Goal: Task Accomplishment & Management: Manage account settings

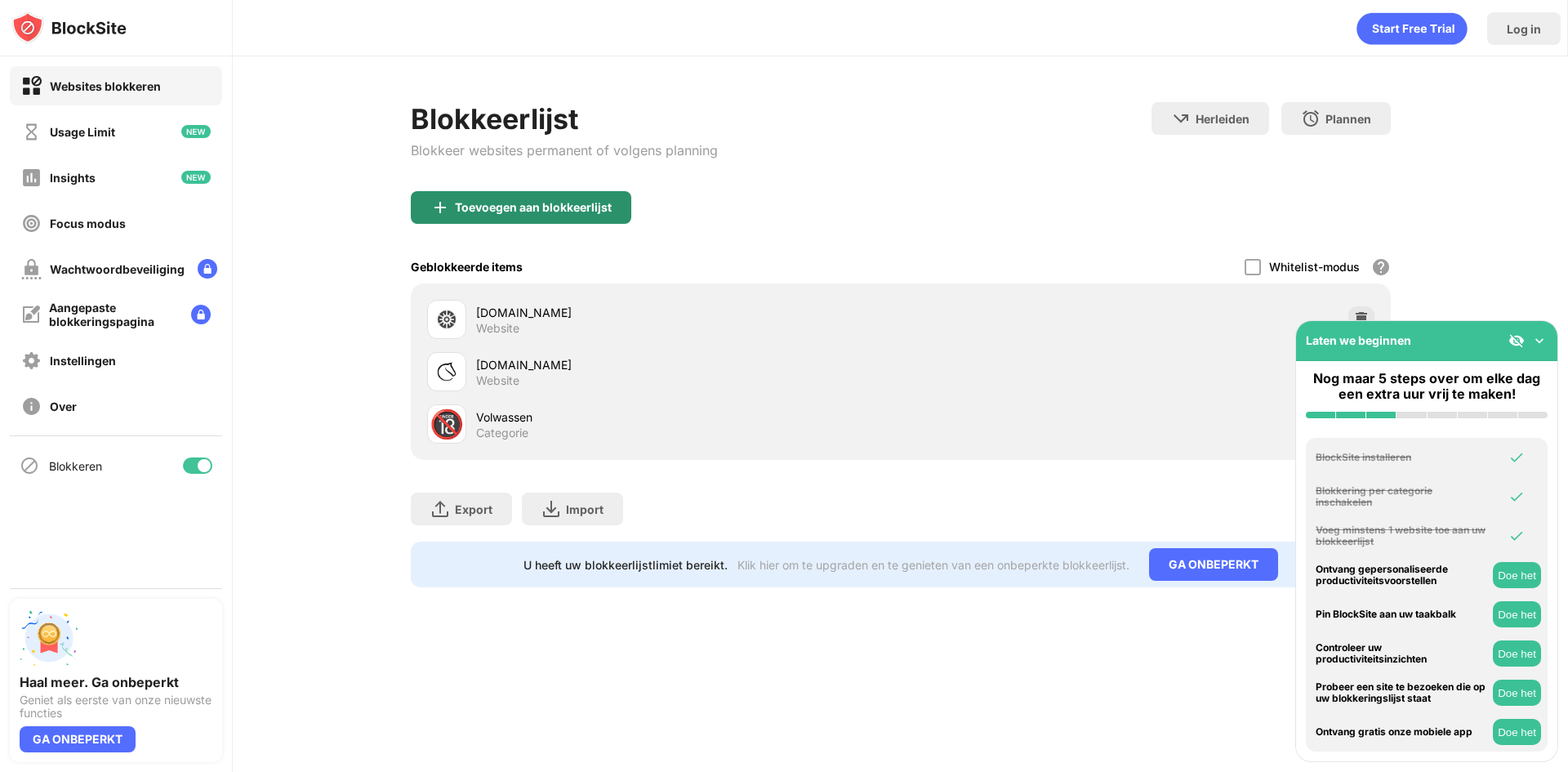
click at [519, 215] on div "Toevoegen aan blokkeerlijst" at bounding box center [521, 207] width 221 height 33
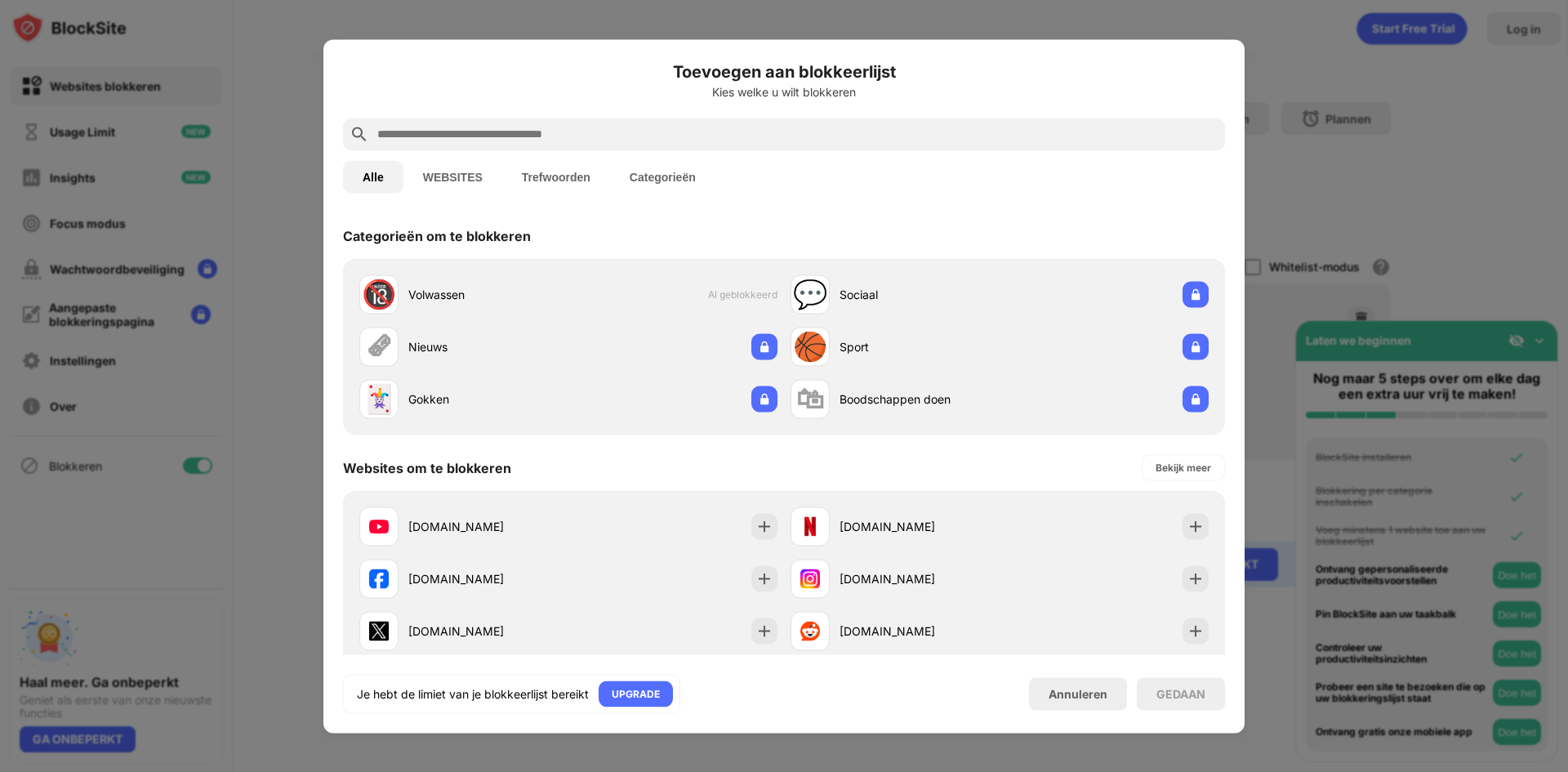
click at [437, 108] on div "Toevoegen aan blokkeerlijst Kies welke u wilt blokkeren" at bounding box center [784, 87] width 882 height 58
click at [438, 116] on div "Toevoegen aan blokkeerlijst Kies welke u wilt blokkeren" at bounding box center [784, 87] width 882 height 58
click at [451, 138] on input "text" at bounding box center [797, 133] width 843 height 19
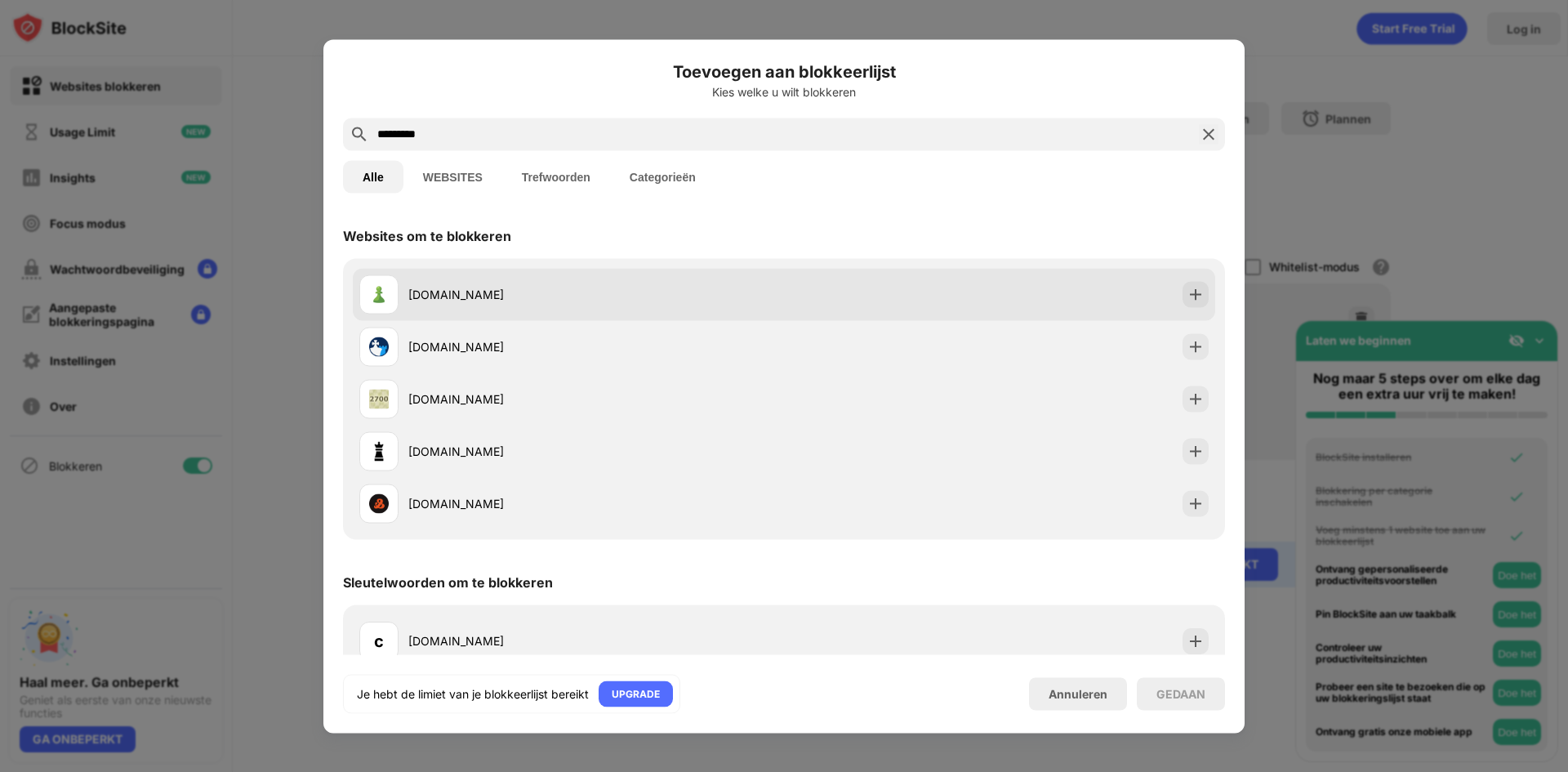
type input "*********"
click at [492, 289] on div "[DOMAIN_NAME]" at bounding box center [597, 294] width 376 height 17
click at [448, 293] on div "[DOMAIN_NAME]" at bounding box center [597, 294] width 376 height 17
click at [1187, 295] on img at bounding box center [1195, 293] width 16 height 16
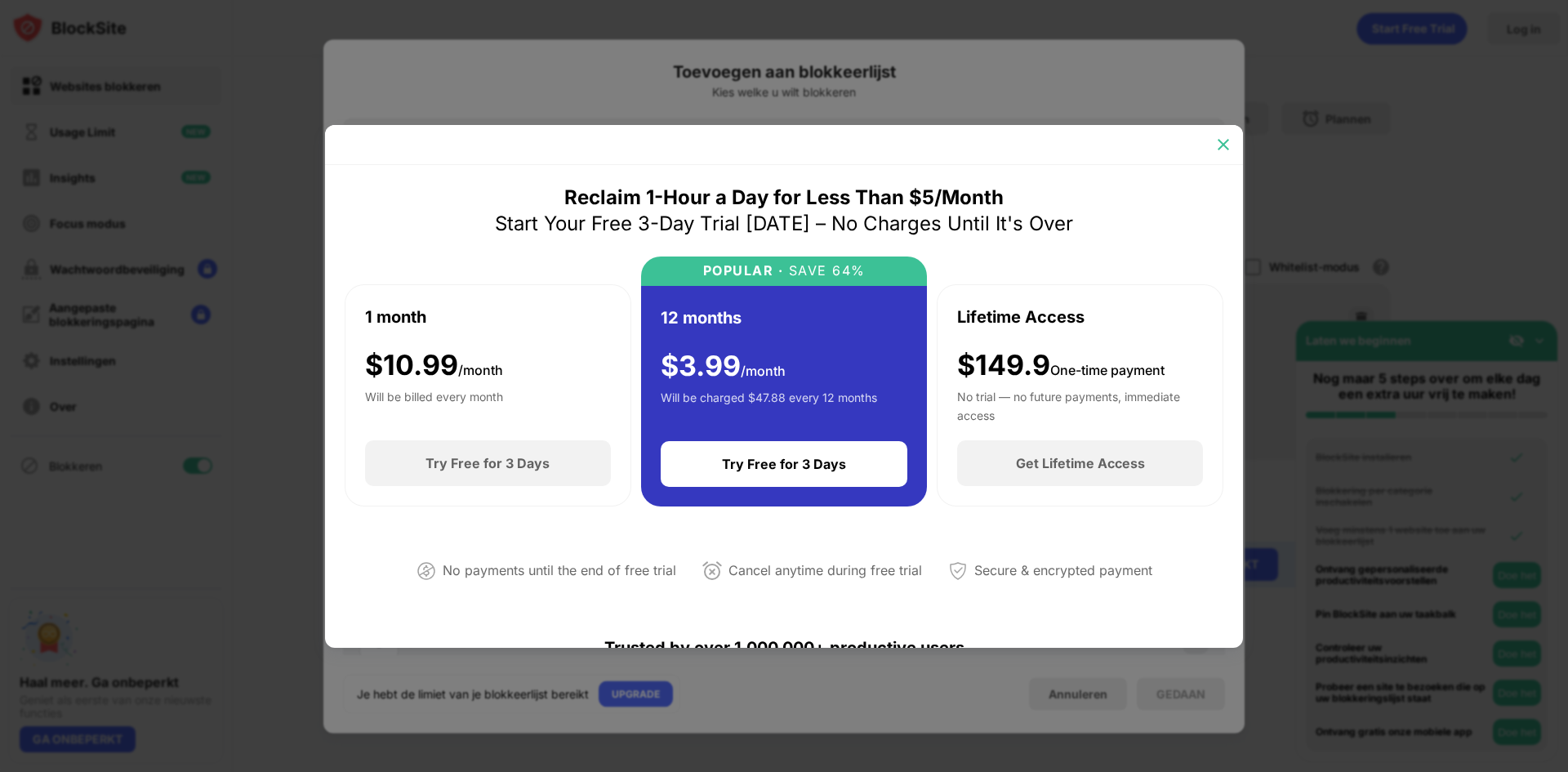
click at [1229, 145] on img at bounding box center [1223, 144] width 16 height 16
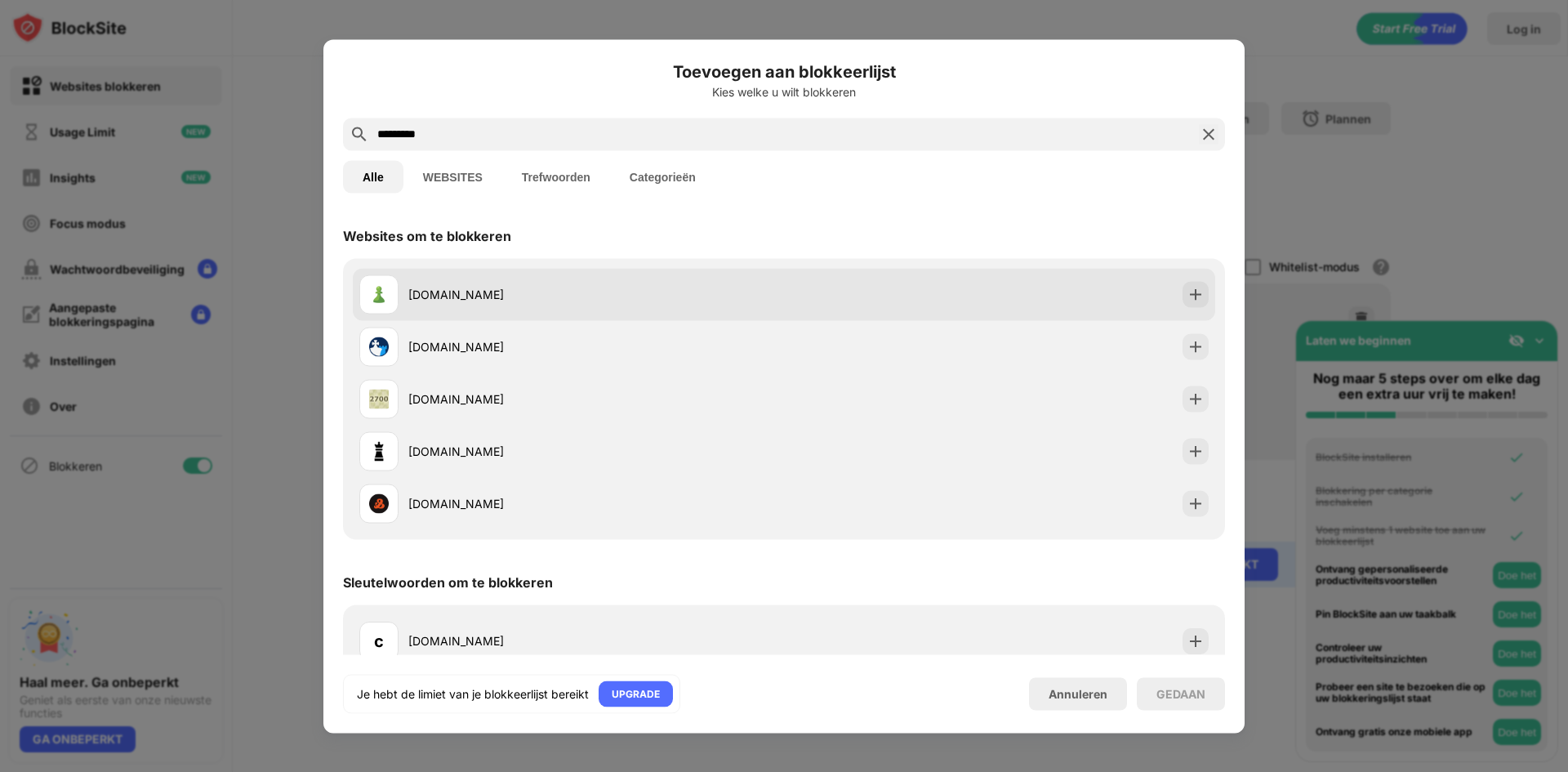
click at [400, 289] on div "[DOMAIN_NAME]" at bounding box center [572, 293] width 425 height 39
click at [442, 289] on div "[DOMAIN_NAME]" at bounding box center [597, 294] width 376 height 17
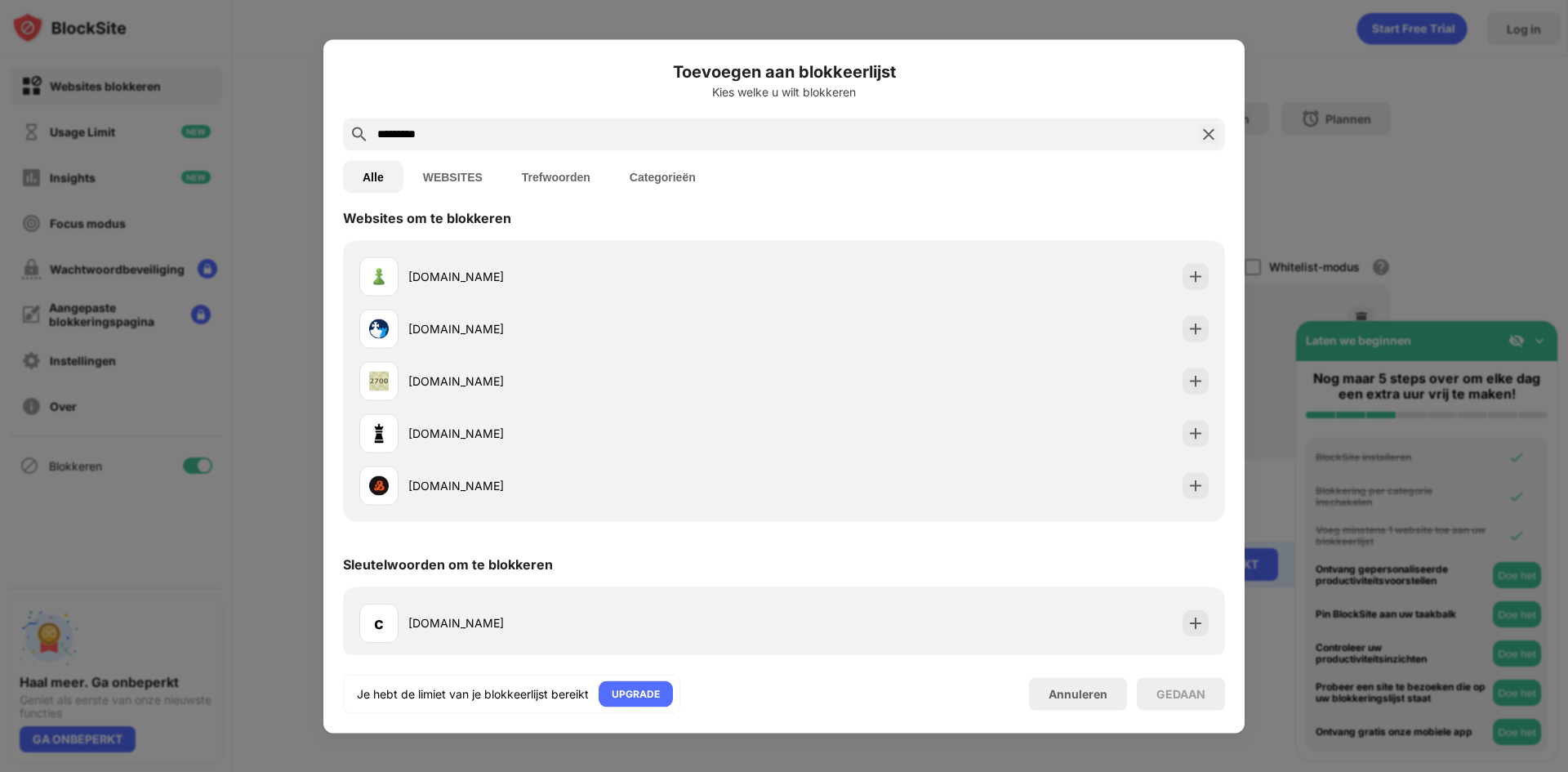
scroll to position [22, 0]
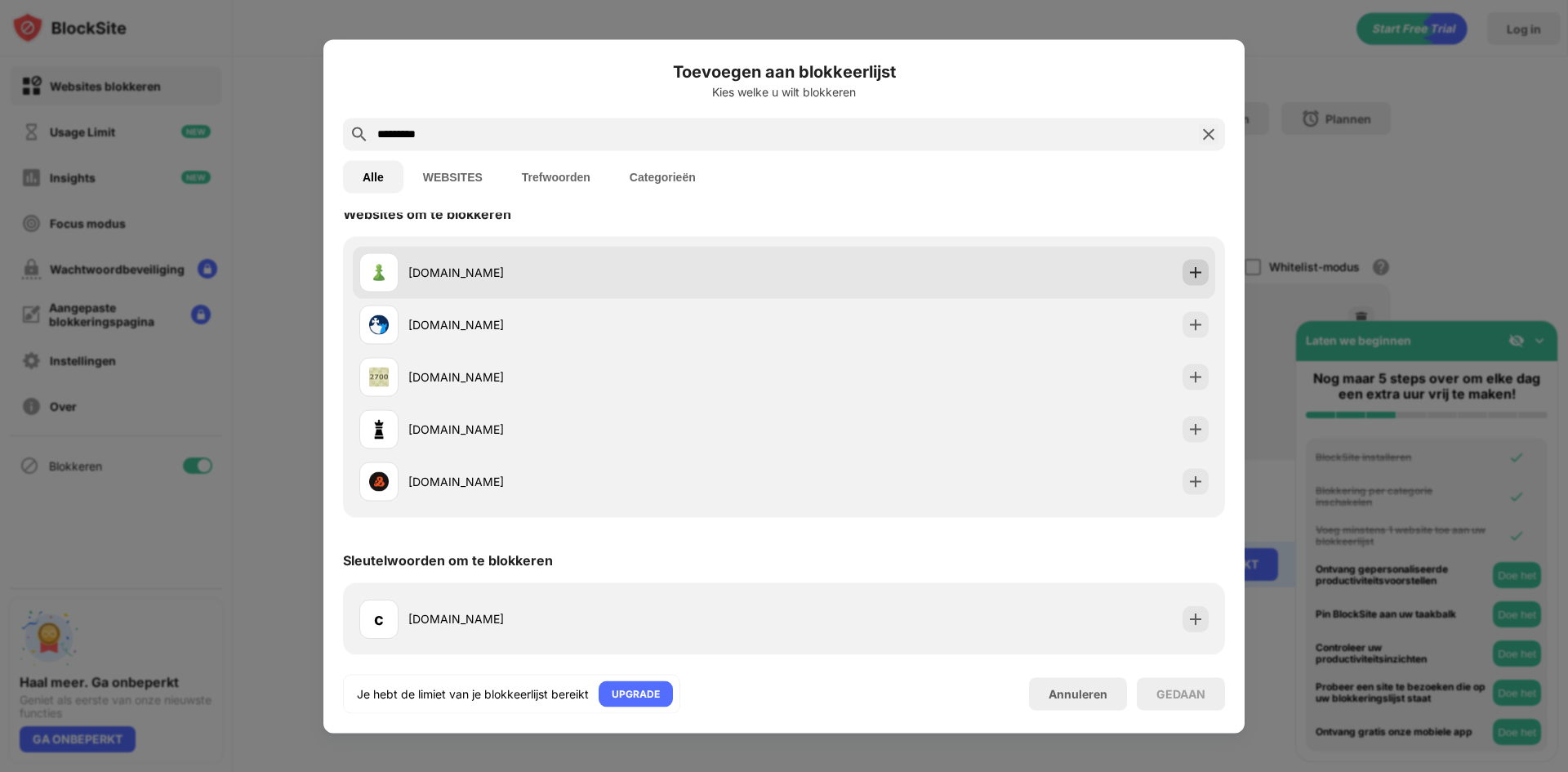
click at [1187, 278] on img at bounding box center [1195, 271] width 16 height 16
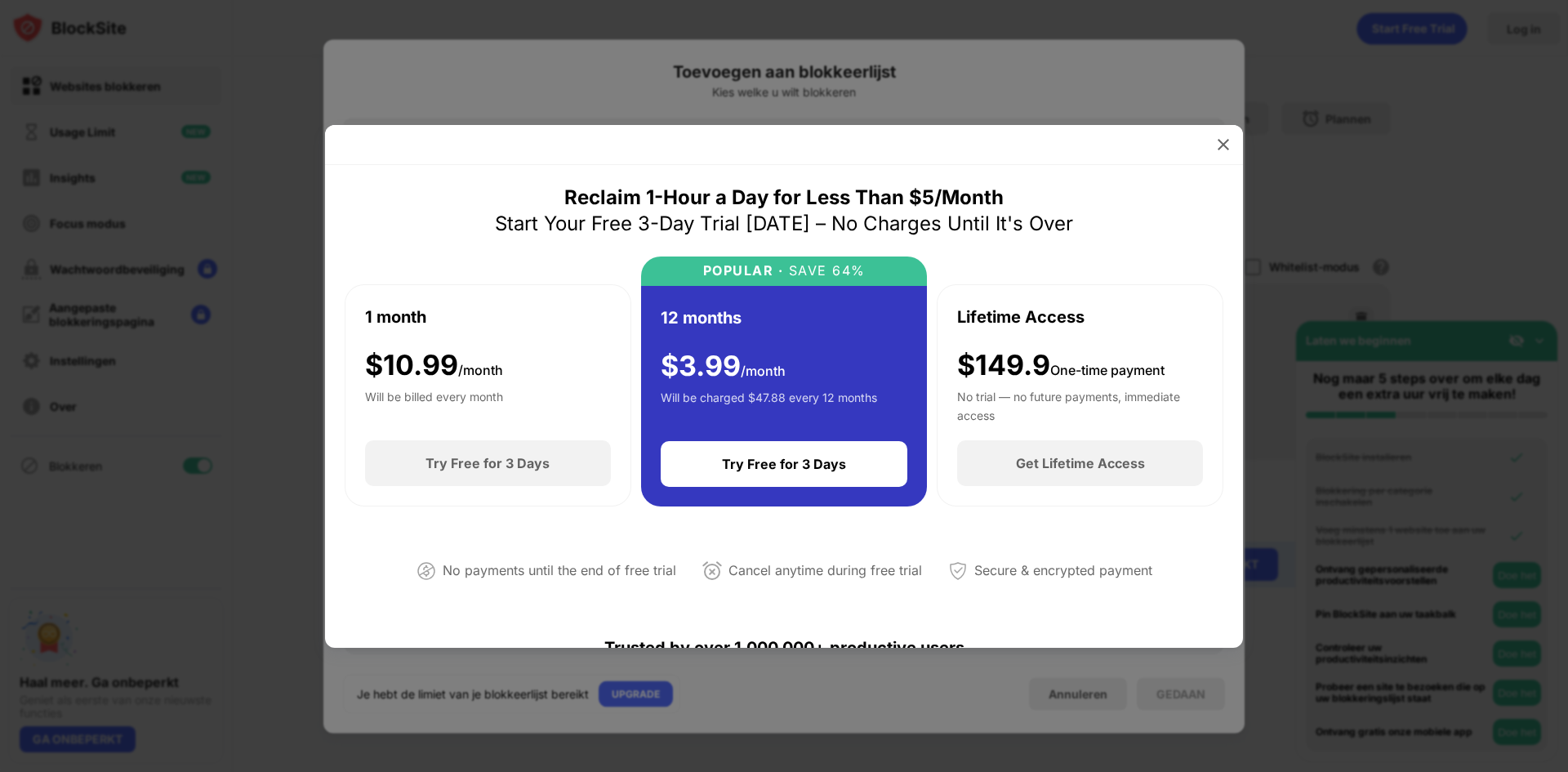
click at [1244, 144] on div at bounding box center [784, 386] width 1568 height 772
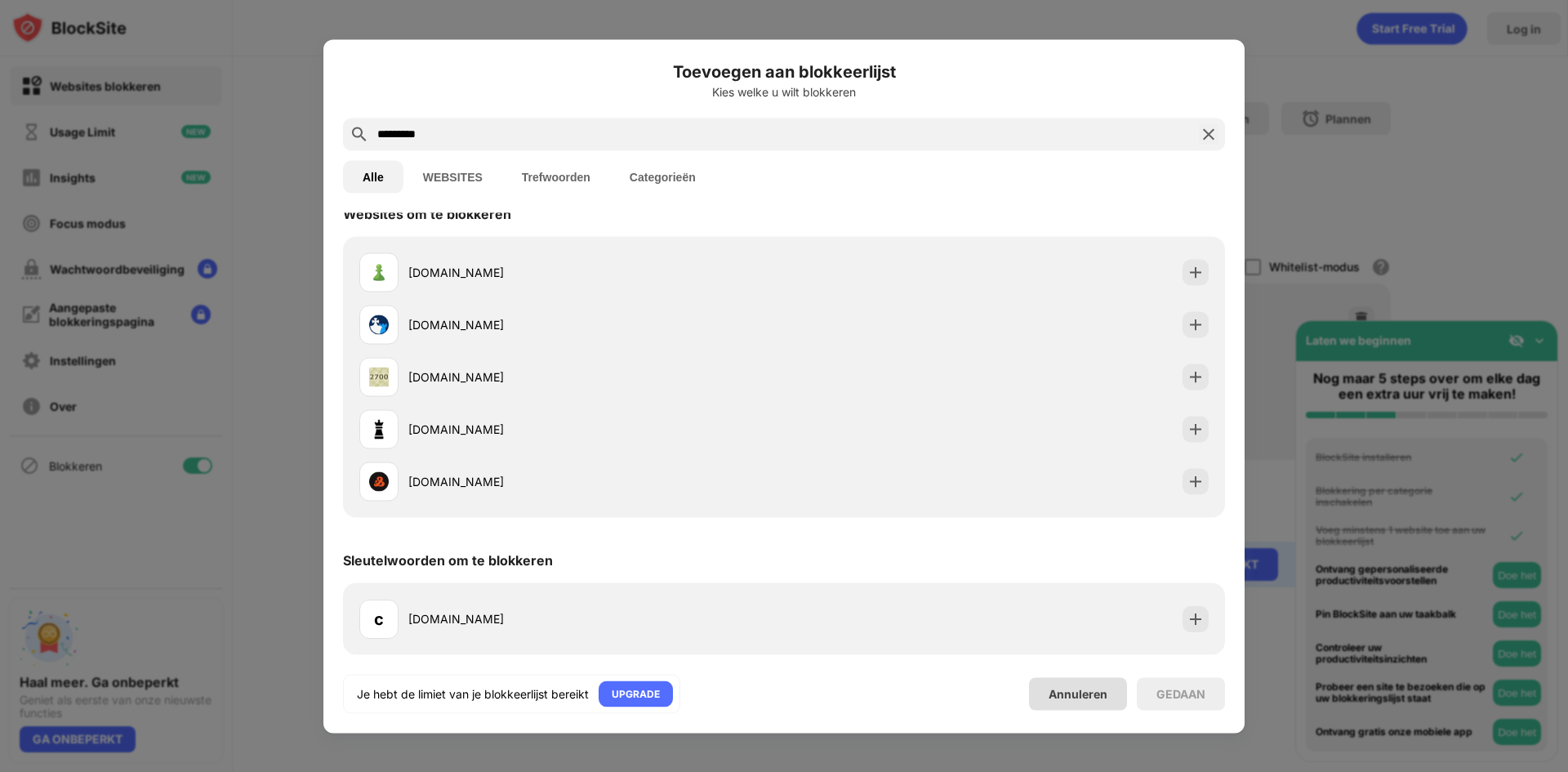
click at [1091, 685] on div "Annuleren" at bounding box center [1078, 693] width 98 height 33
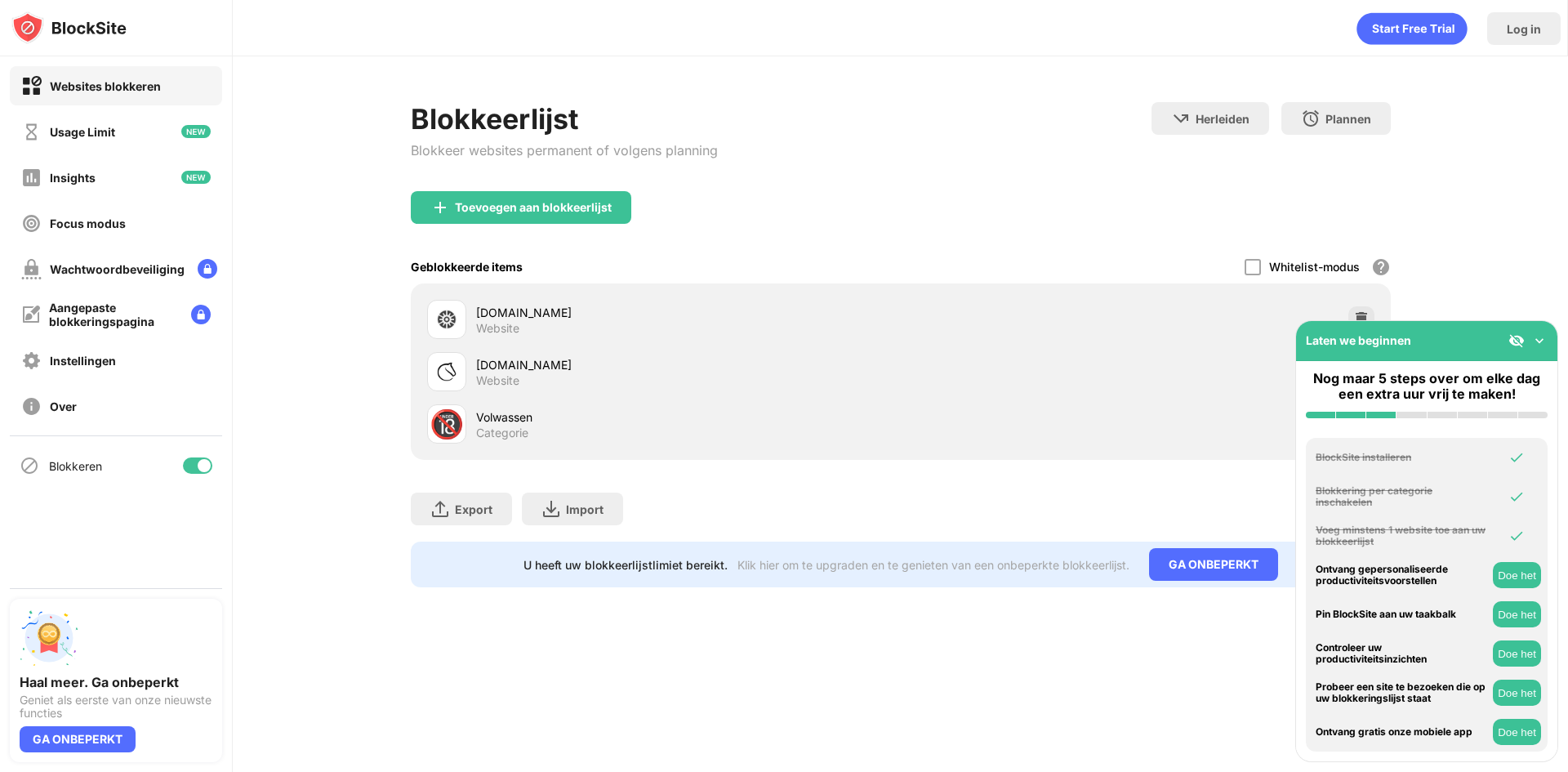
click at [1539, 339] on img at bounding box center [1538, 340] width 16 height 16
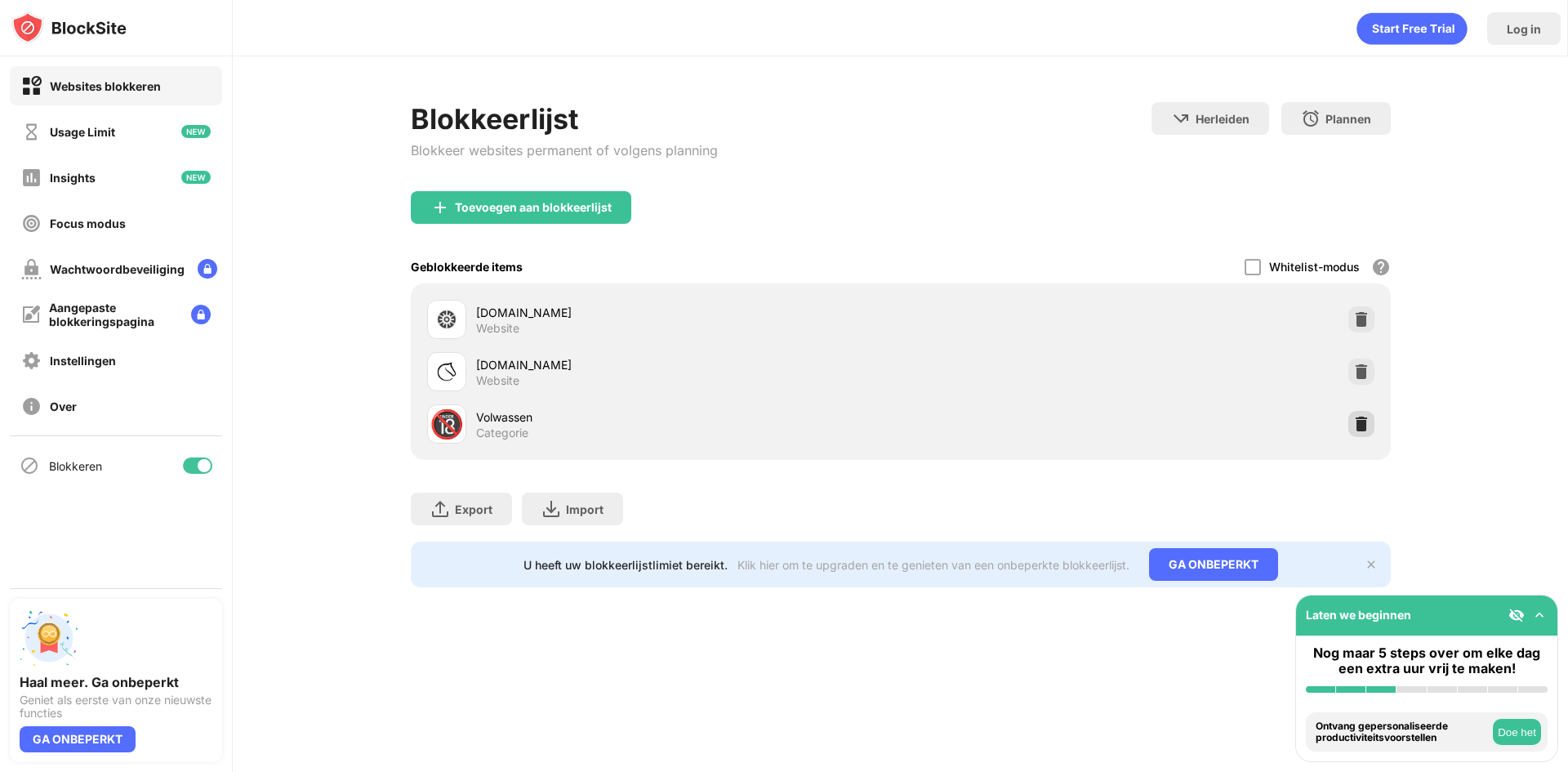
click at [1365, 431] on img at bounding box center [1361, 423] width 16 height 16
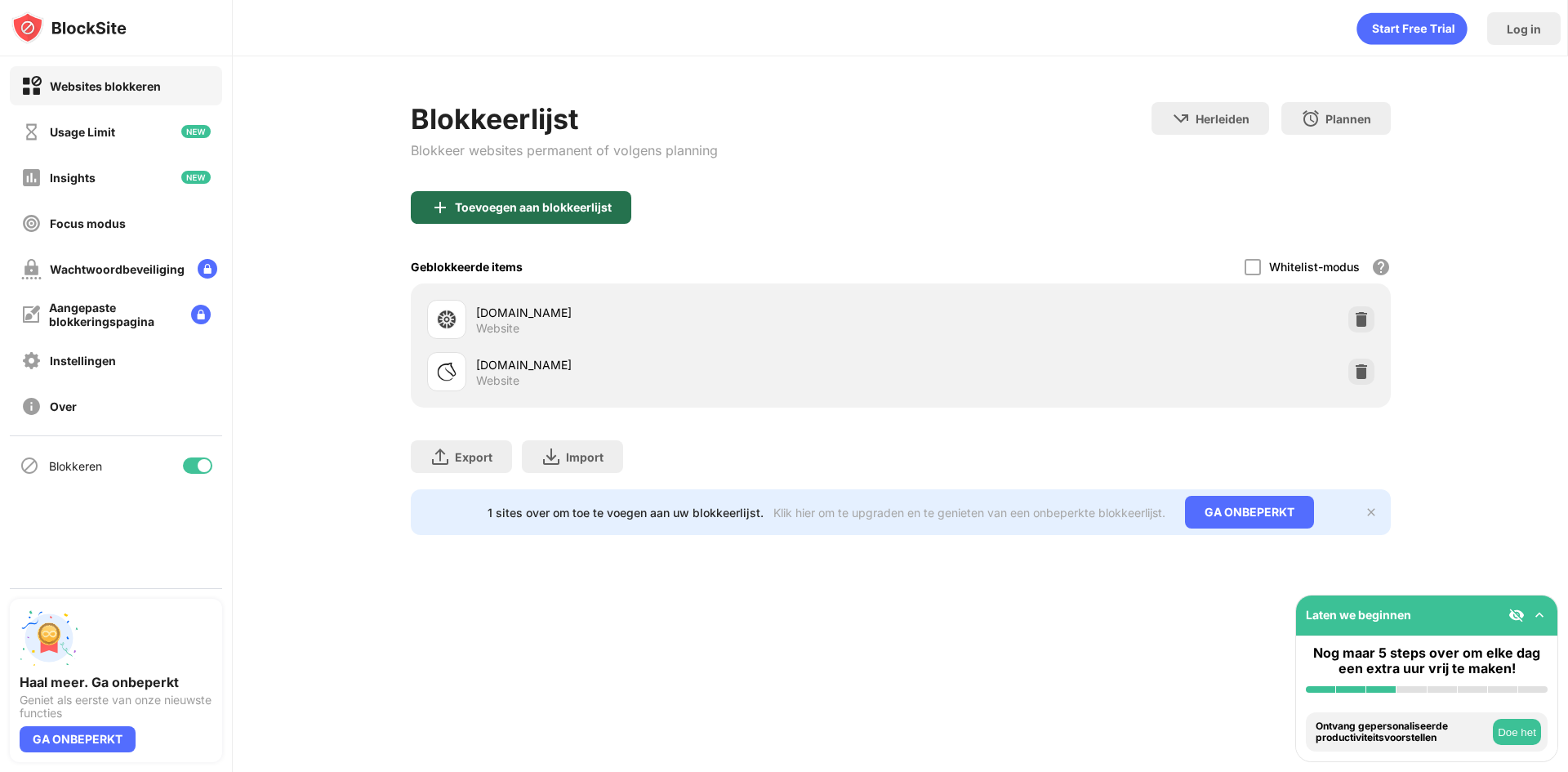
click at [514, 211] on div "Toevoegen aan blokkeerlijst" at bounding box center [532, 207] width 156 height 13
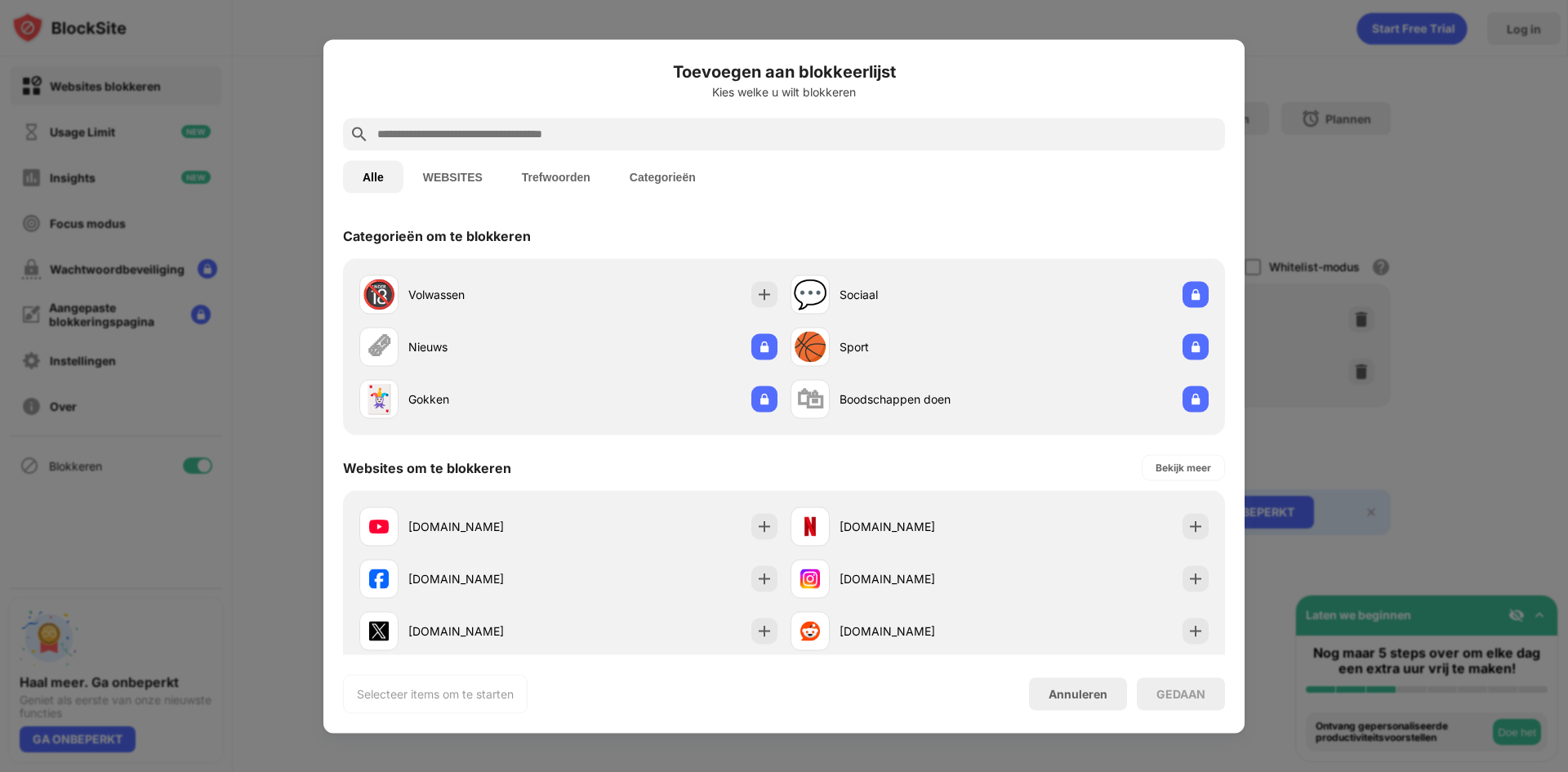
click at [552, 128] on input "text" at bounding box center [797, 133] width 843 height 19
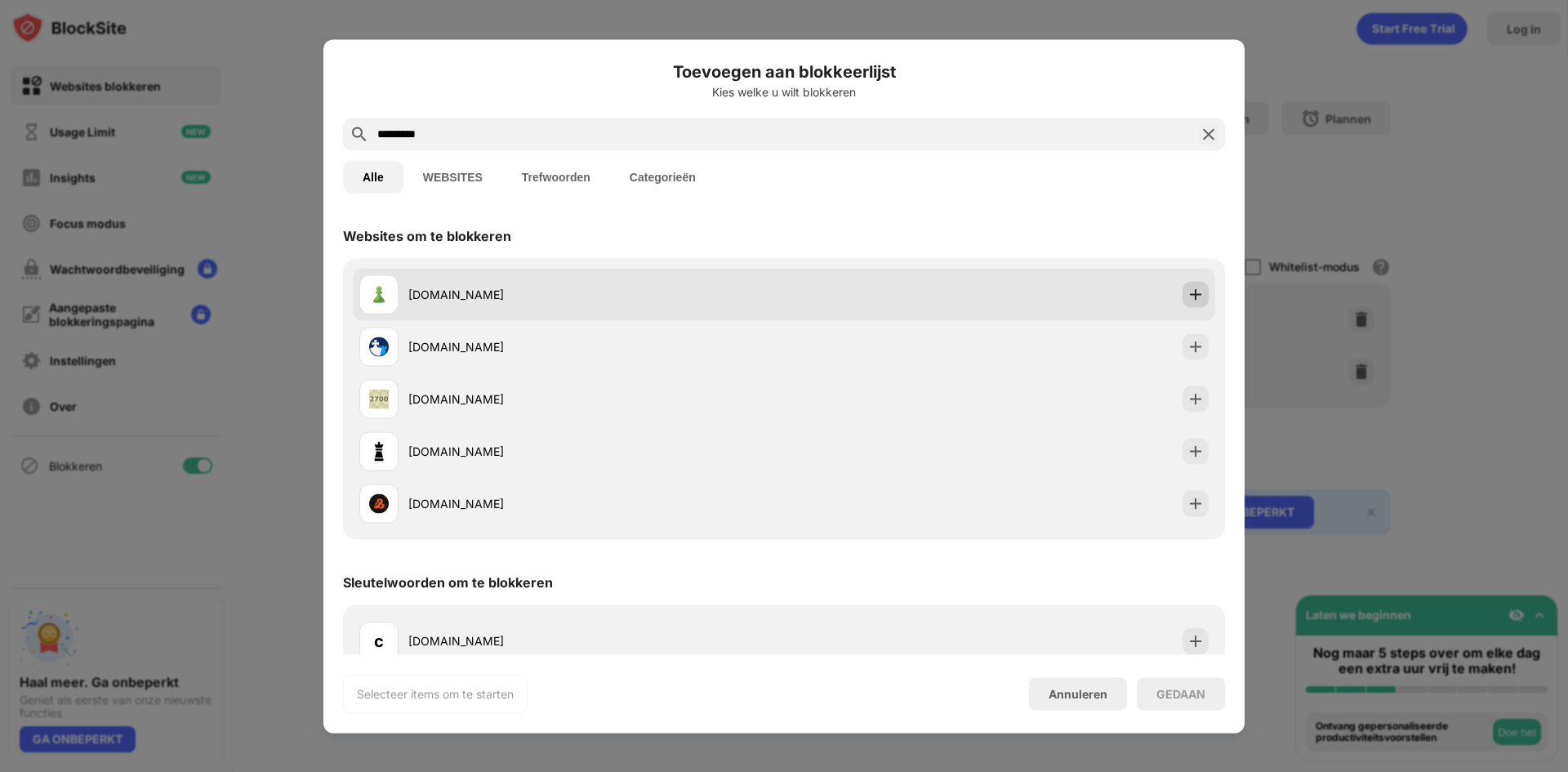
type input "*********"
click at [1187, 290] on img at bounding box center [1195, 293] width 16 height 16
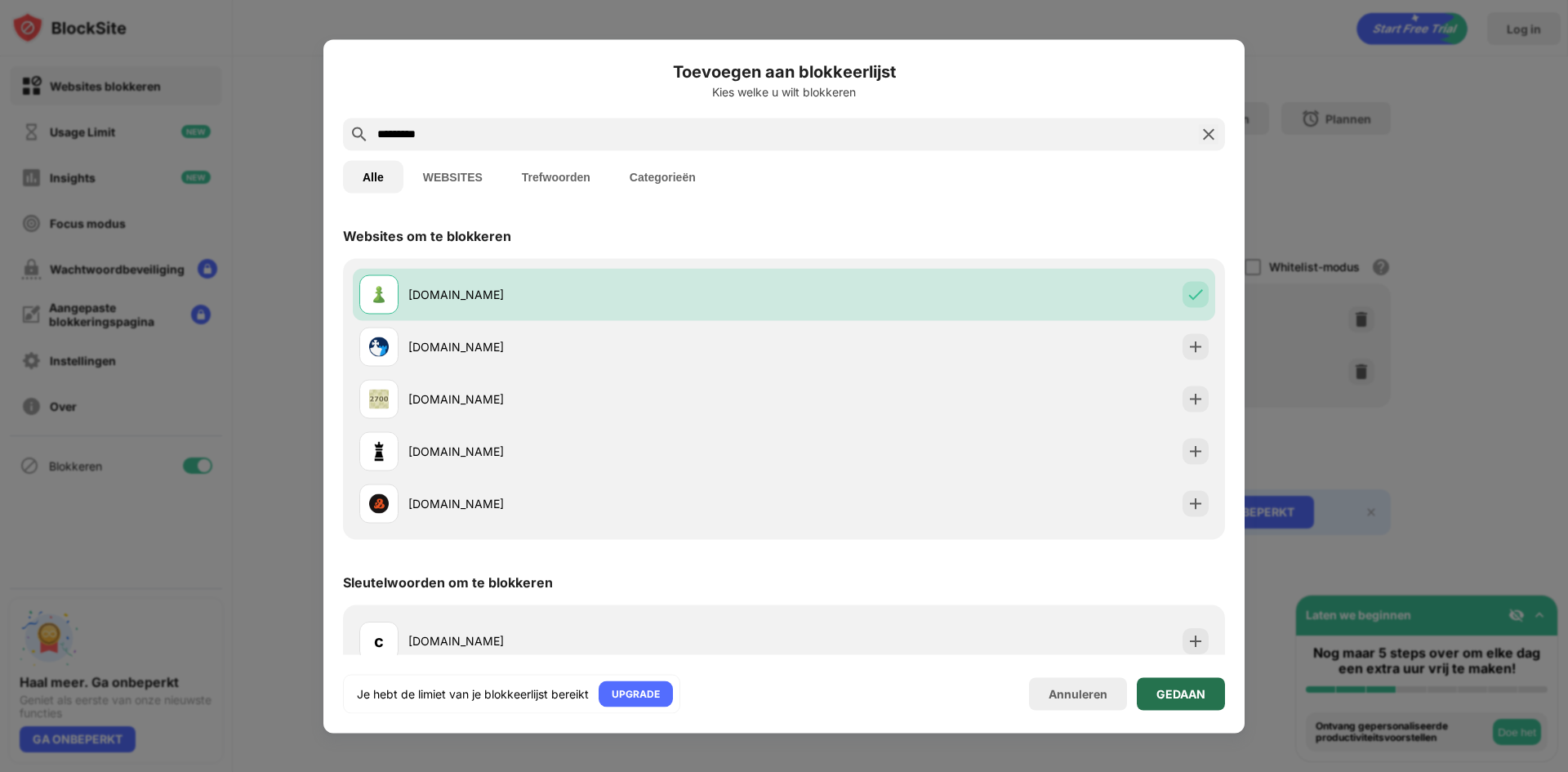
click at [1168, 691] on div "GEDAAN" at bounding box center [1181, 693] width 49 height 13
